Goal: Information Seeking & Learning: Learn about a topic

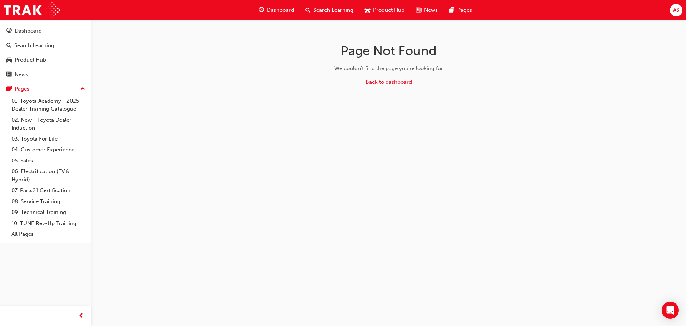
click at [205, 119] on div "Page Not Found We couldn't find the page you're looking for Back to dashboard" at bounding box center [343, 163] width 686 height 326
click at [285, 14] on span "Dashboard" at bounding box center [280, 10] width 27 height 8
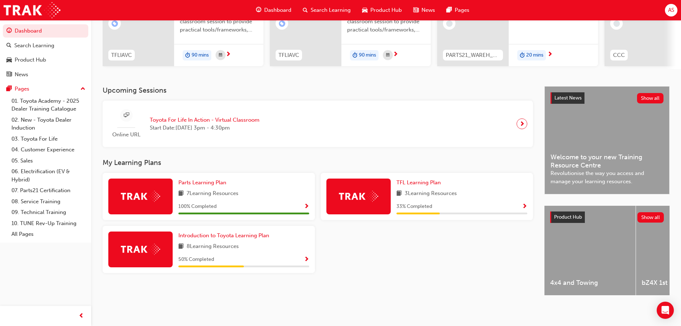
scroll to position [101, 0]
click at [308, 256] on span "Show Progress" at bounding box center [306, 259] width 5 height 6
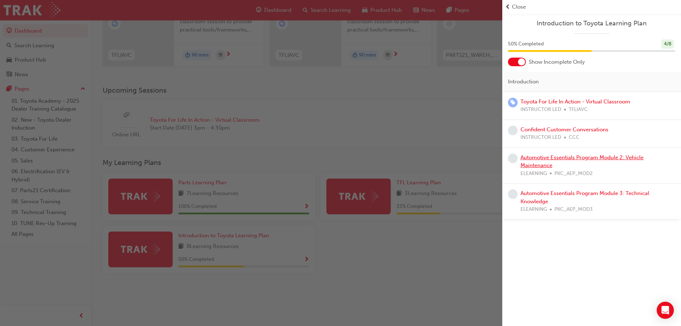
click at [605, 157] on link "Automotive Essentials Program Module 2: Vehicle Maintenance" at bounding box center [581, 161] width 123 height 15
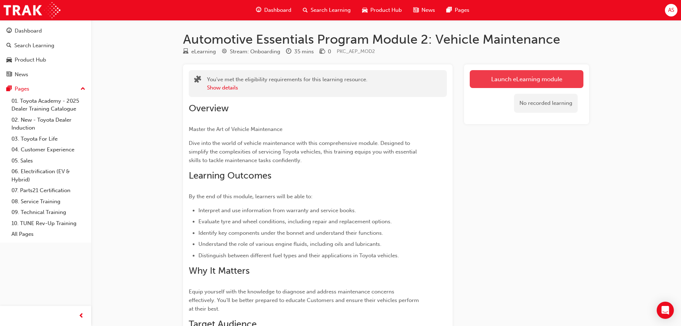
click at [528, 78] on link "Launch eLearning module" at bounding box center [527, 79] width 114 height 18
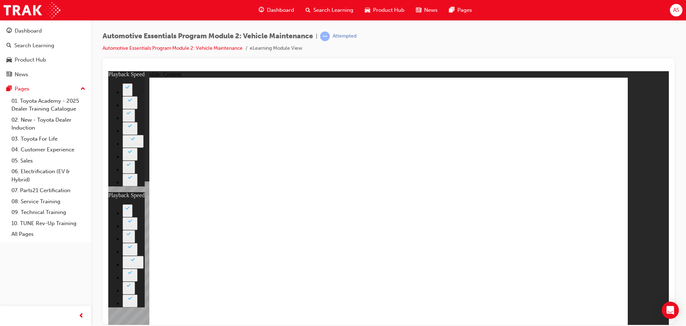
type input "33"
type input "35"
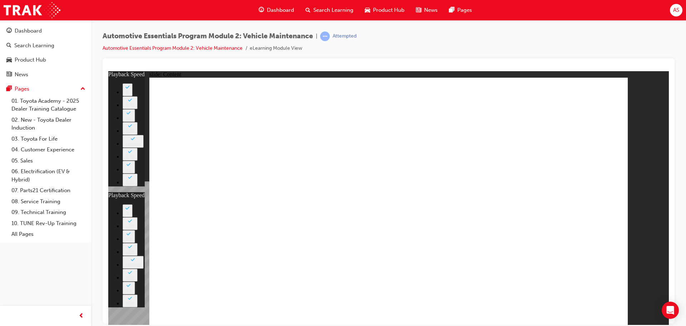
type input "33"
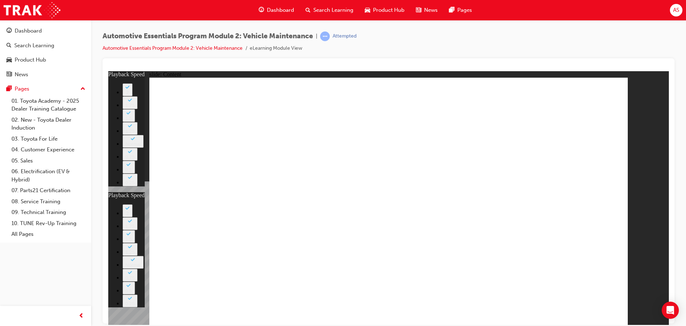
type input "35"
type input "33"
type input "3"
type input "35"
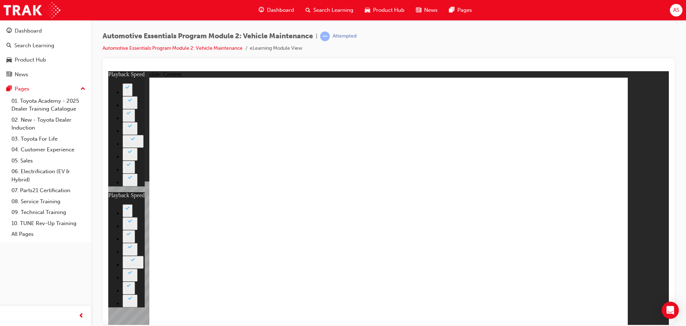
type input "3"
type input "33"
type input "3"
type input "35"
type input "3"
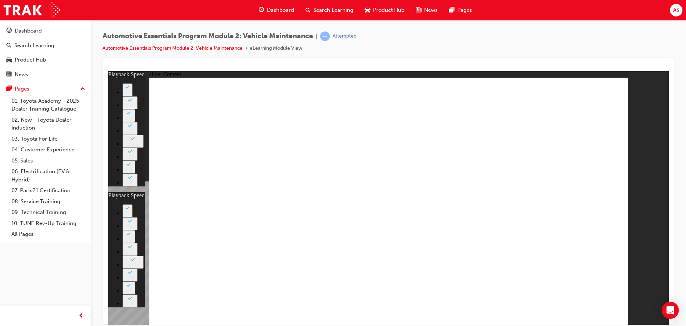
type input "33"
type input "2"
type input "35"
type input "2"
type input "33"
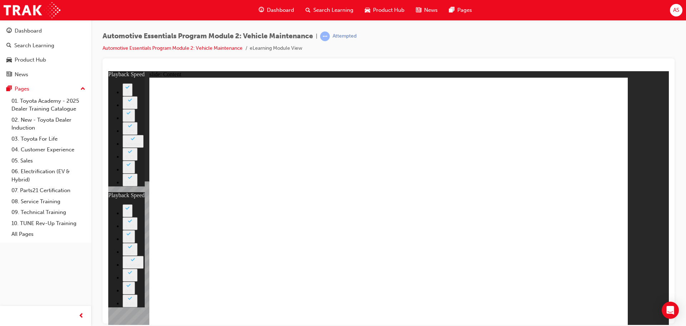
type input "2"
type input "35"
type input "2"
type input "33"
type input "2"
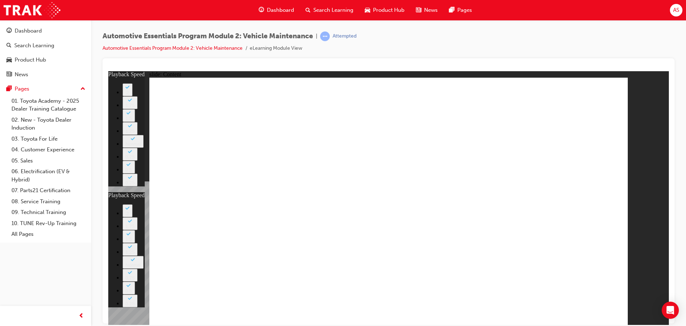
type input "35"
type input "2"
type input "33"
type input "2"
type input "35"
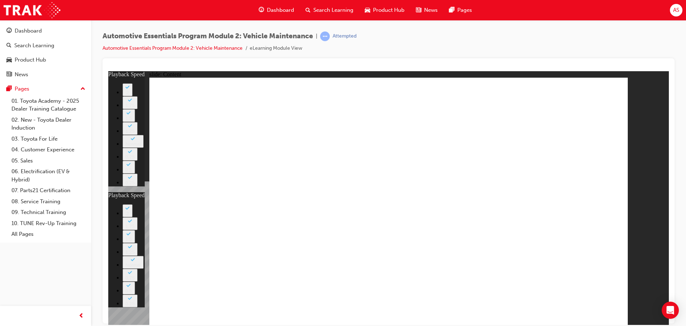
type input "2"
type input "33"
type input "1"
type input "35"
type input "1"
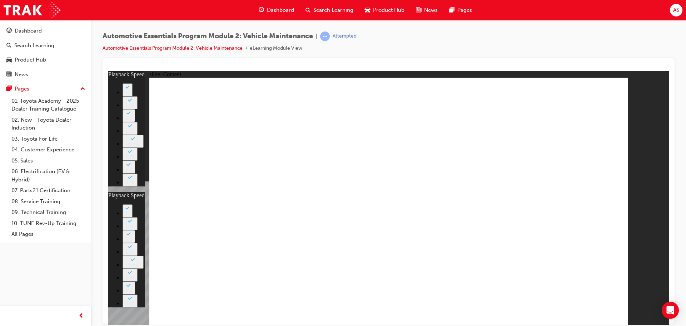
type input "33"
type input "1"
type input "35"
type input "1"
type input "33"
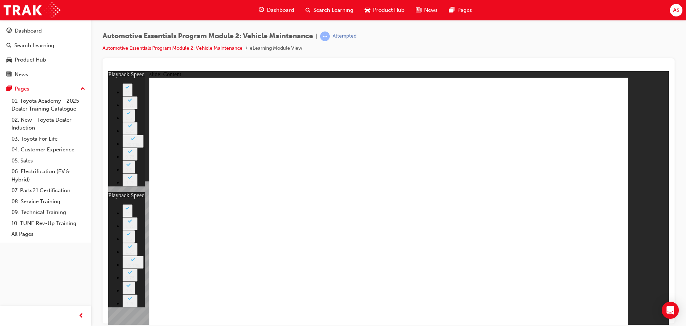
type input "0"
type input "35"
type input "0"
type input "33"
type input "35"
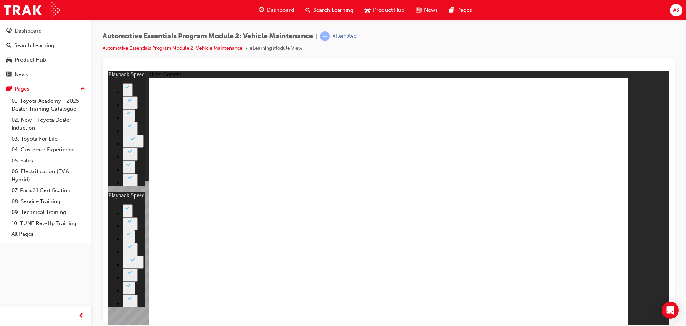
type input "33"
type input "35"
type input "33"
type input "35"
type input "33"
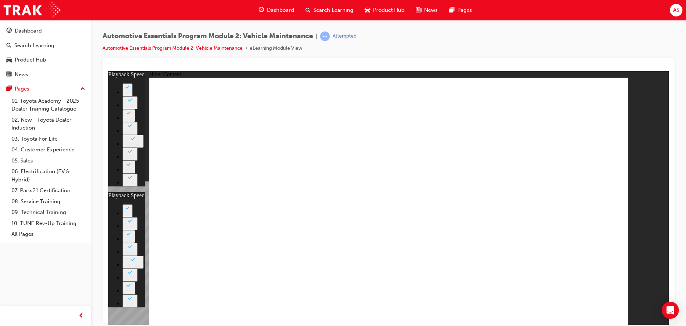
drag, startPoint x: 506, startPoint y: 254, endPoint x: 506, endPoint y: 266, distance: 12.1
type input "35"
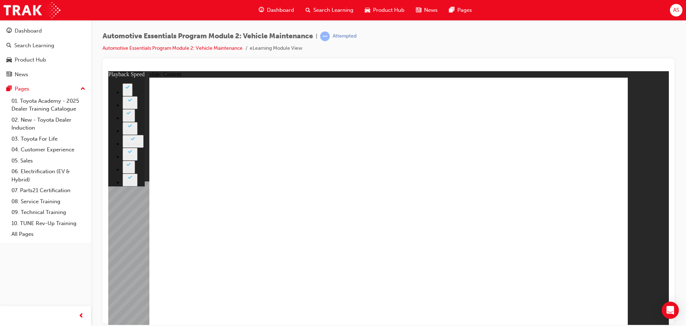
type input "8"
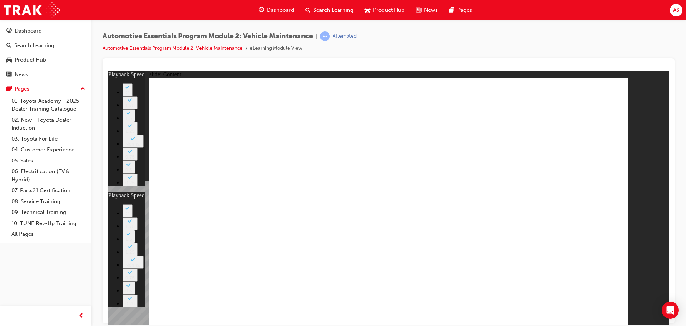
type input "27"
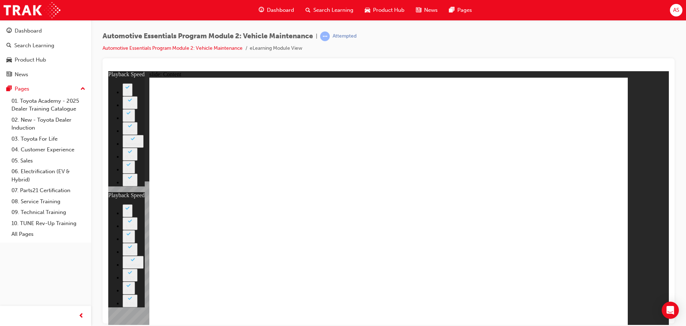
type input "8"
type input "27"
type input "12"
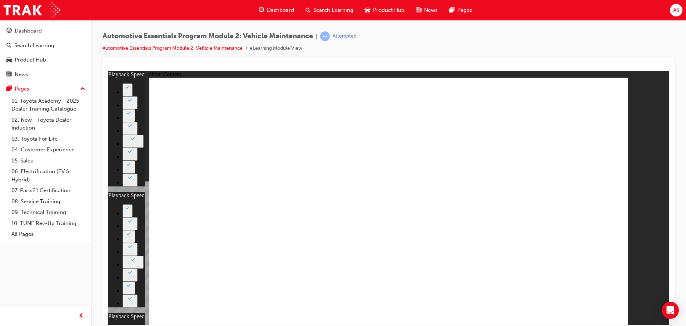
type input "8"
type input "27"
type input "12"
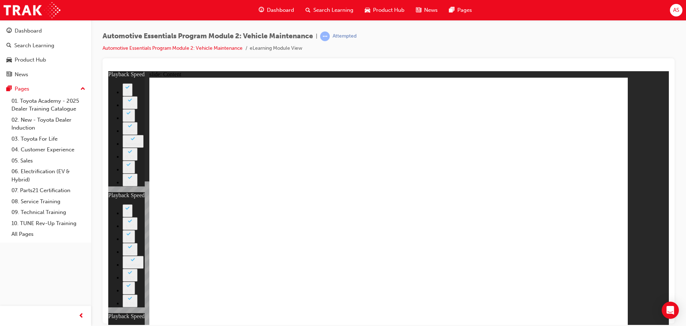
type input "56"
type input "8"
type input "27"
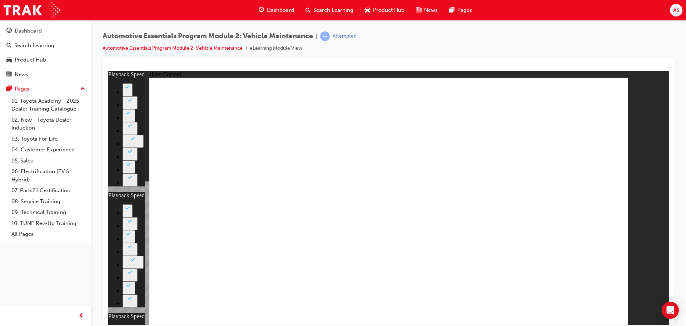
type input "12"
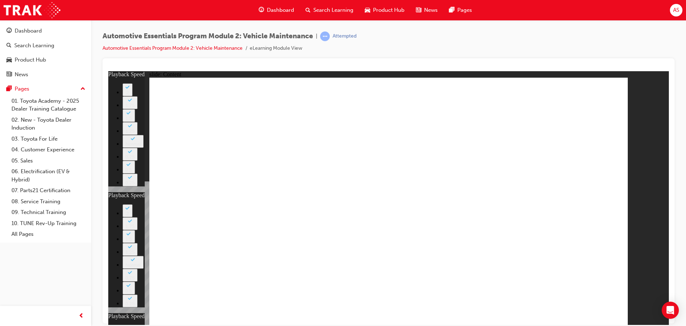
type input "13"
type input "8"
type input "27"
type input "12"
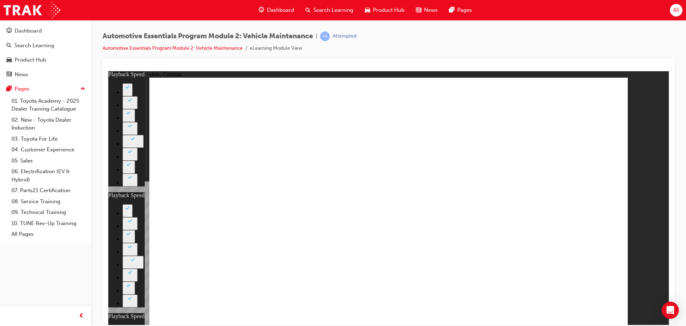
type input "56"
type input "13"
type input "8"
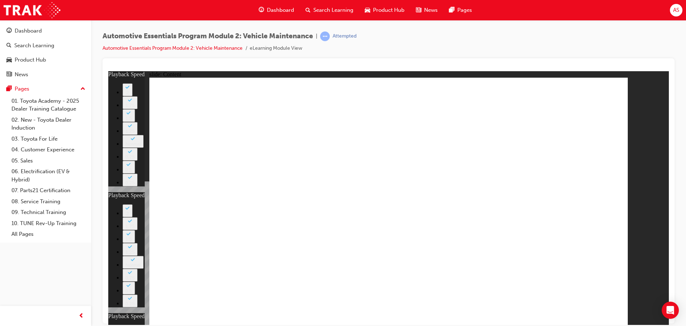
type input "27"
type input "12"
type input "56"
type input "13"
